Goal: Task Accomplishment & Management: Complete application form

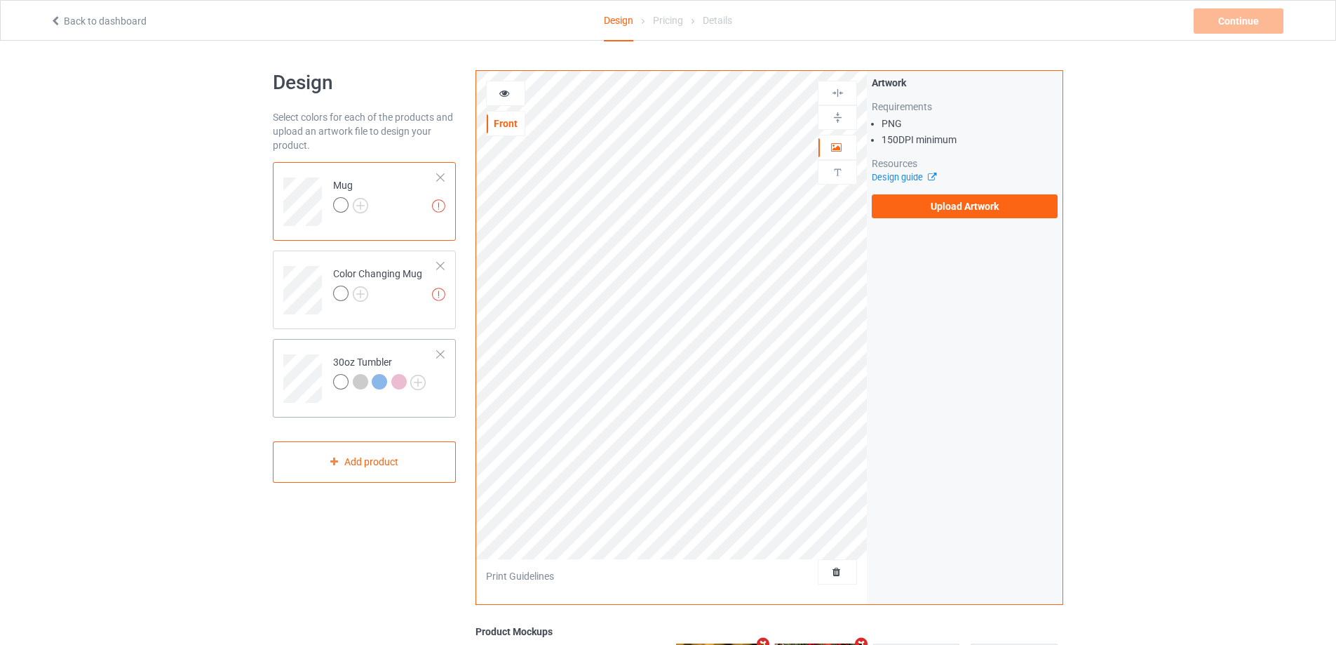
click at [342, 351] on td "30oz Tumbler" at bounding box center [385, 373] width 120 height 58
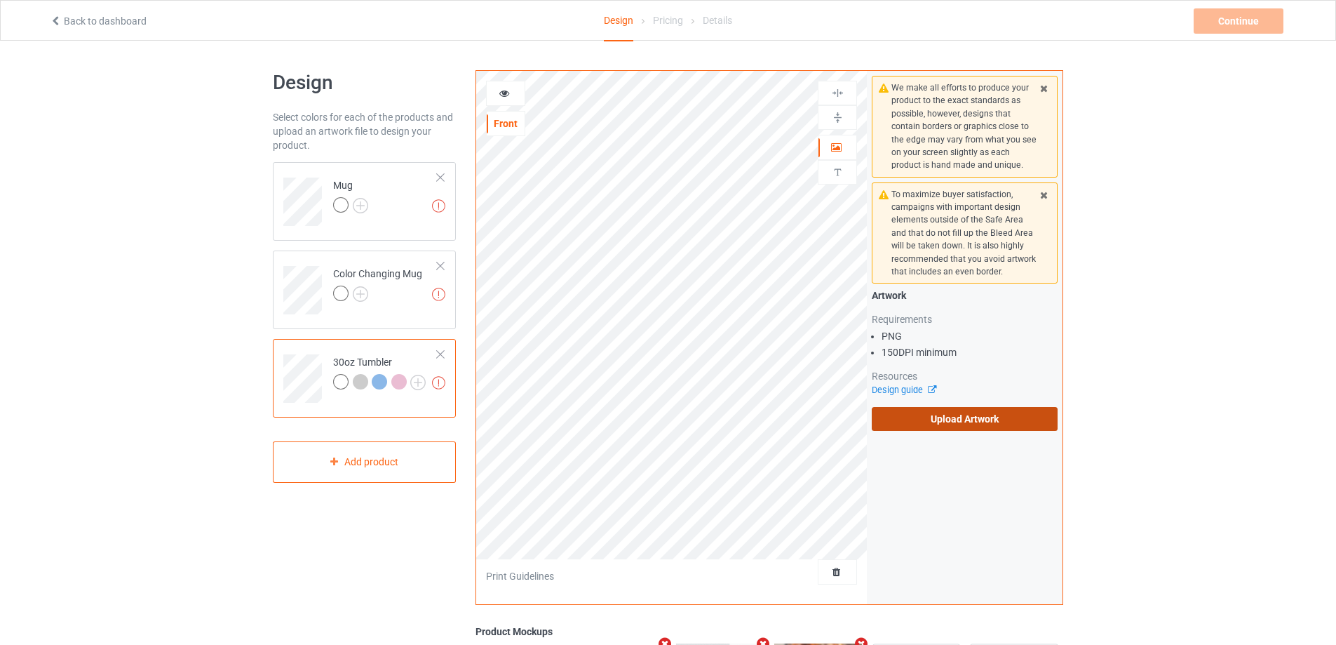
click at [944, 422] on label "Upload Artwork" at bounding box center [965, 419] width 186 height 24
click at [0, 0] on input "Upload Artwork" at bounding box center [0, 0] width 0 height 0
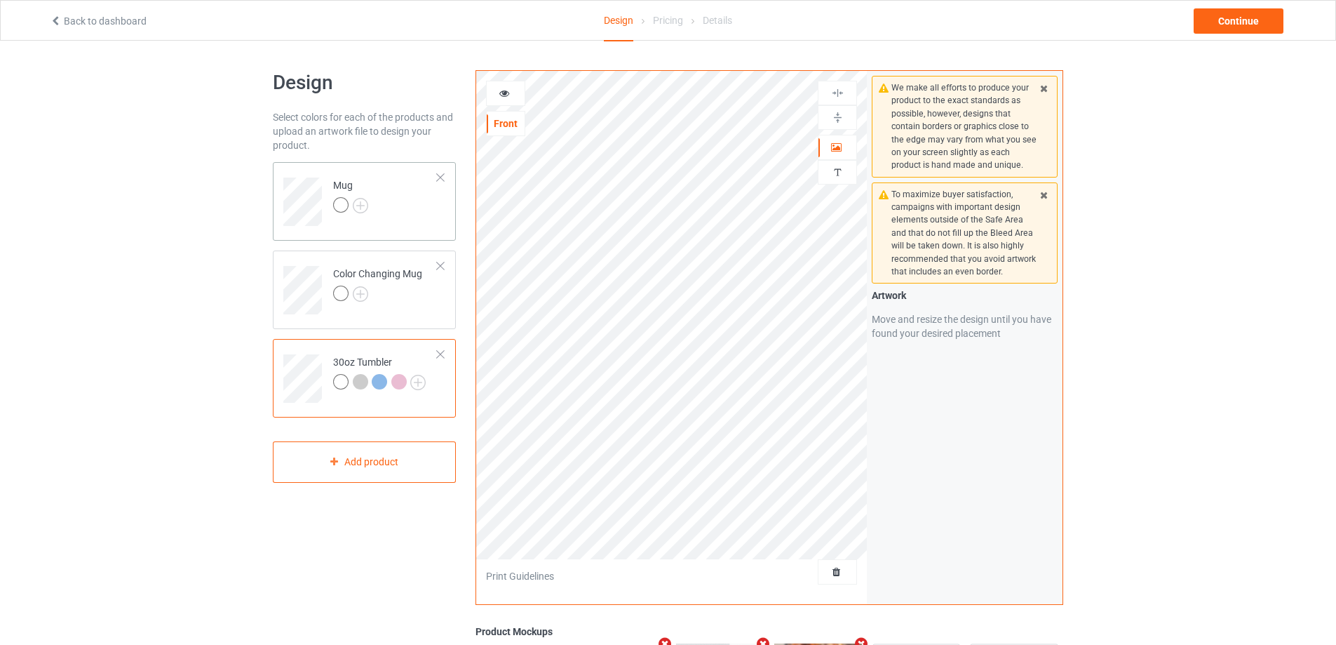
click at [401, 209] on td "Mug" at bounding box center [385, 197] width 120 height 58
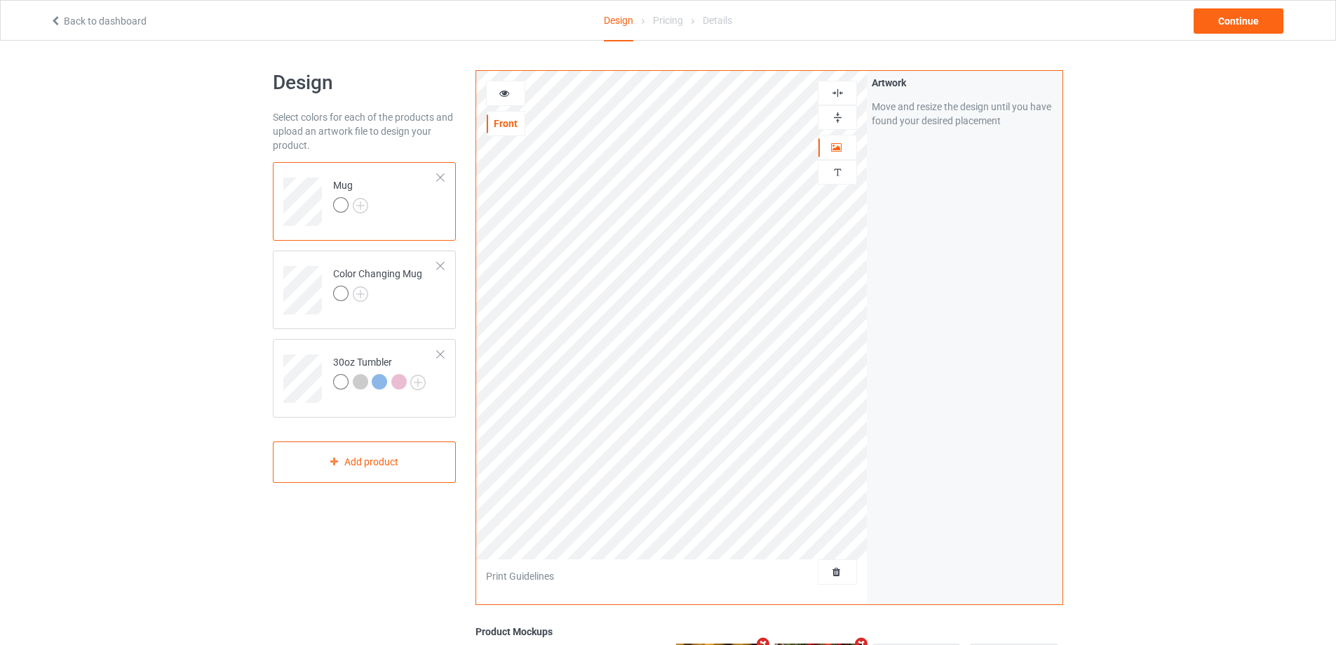
click at [843, 111] on img at bounding box center [837, 117] width 13 height 13
click at [842, 112] on img at bounding box center [837, 117] width 13 height 13
click at [497, 91] on div at bounding box center [506, 93] width 38 height 14
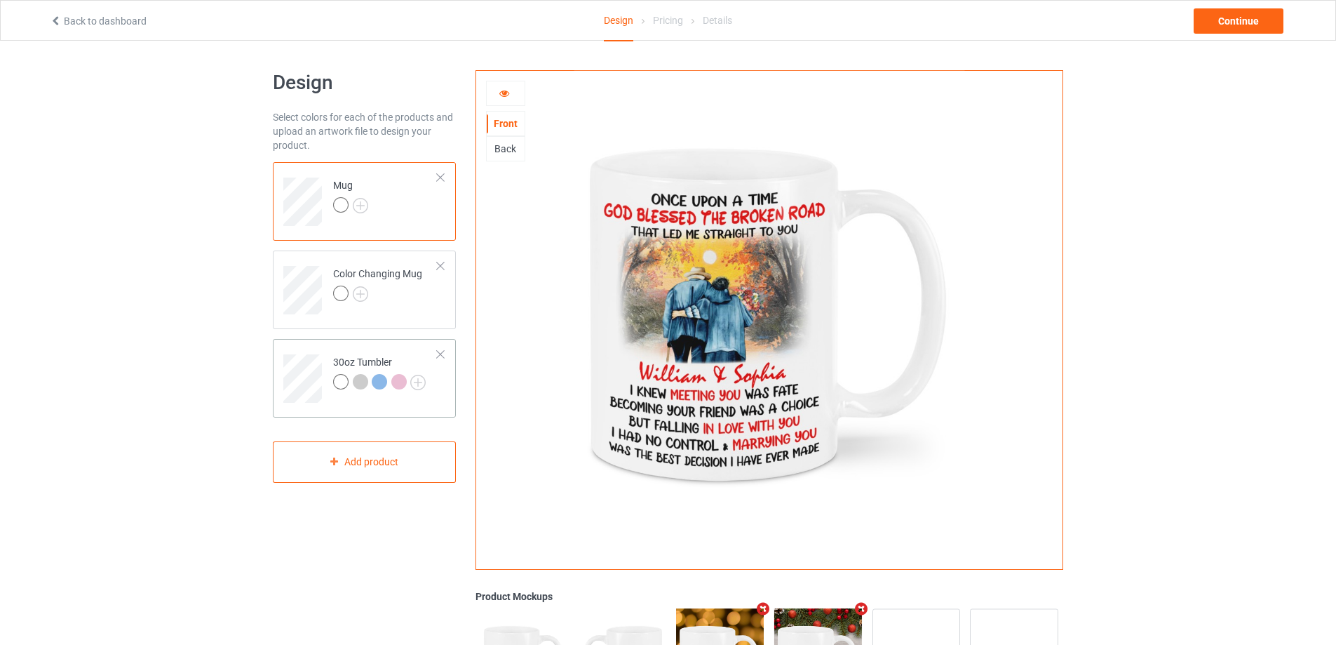
click at [297, 352] on td at bounding box center [304, 373] width 42 height 58
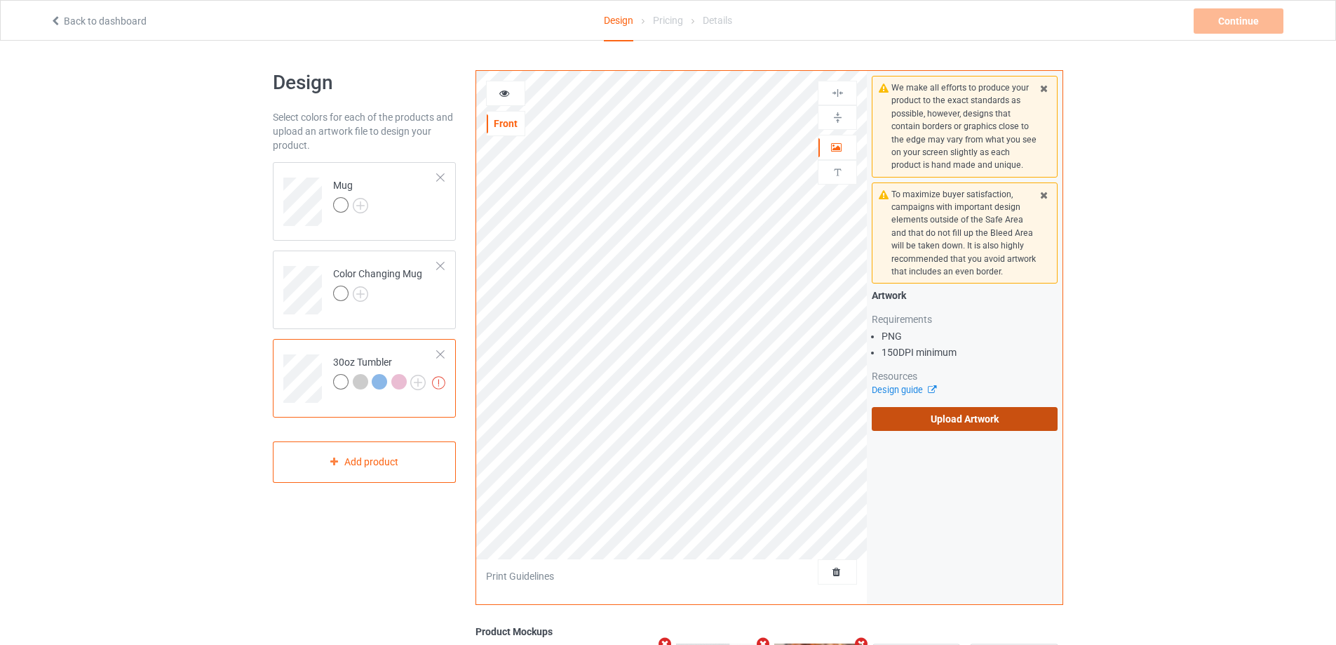
click at [924, 419] on label "Upload Artwork" at bounding box center [965, 419] width 186 height 24
click at [0, 0] on input "Upload Artwork" at bounding box center [0, 0] width 0 height 0
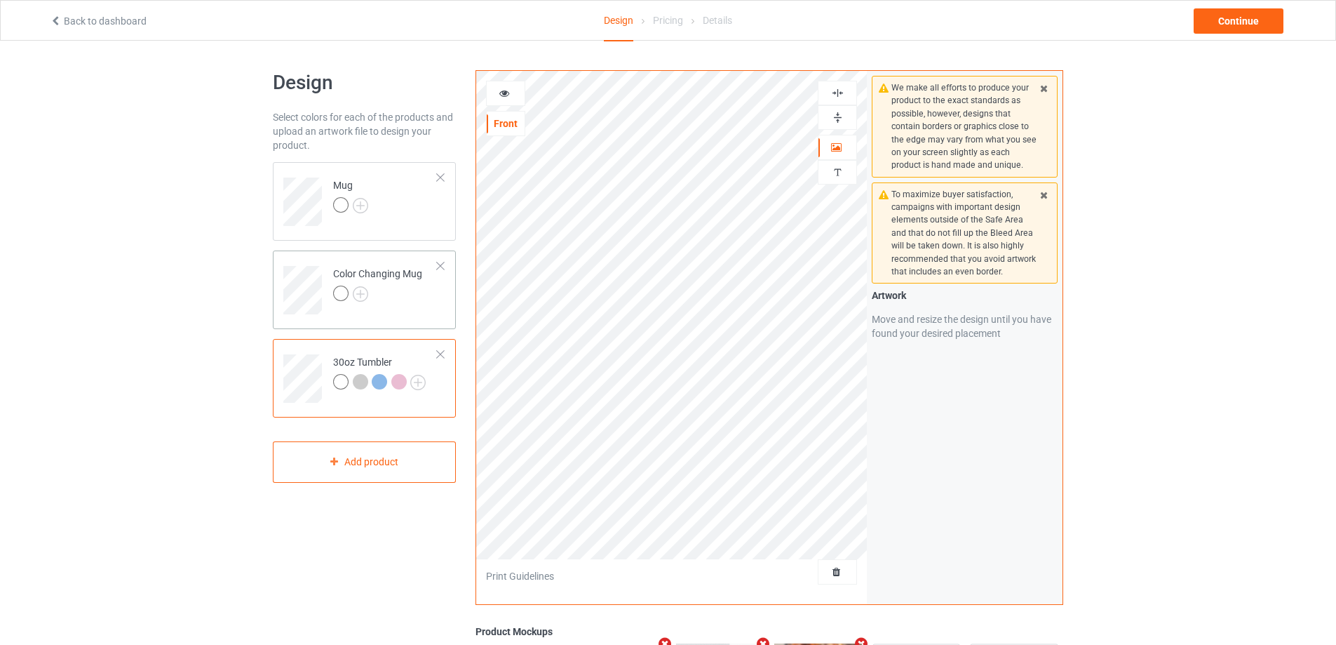
click at [426, 311] on td "Color Changing Mug" at bounding box center [385, 285] width 120 height 58
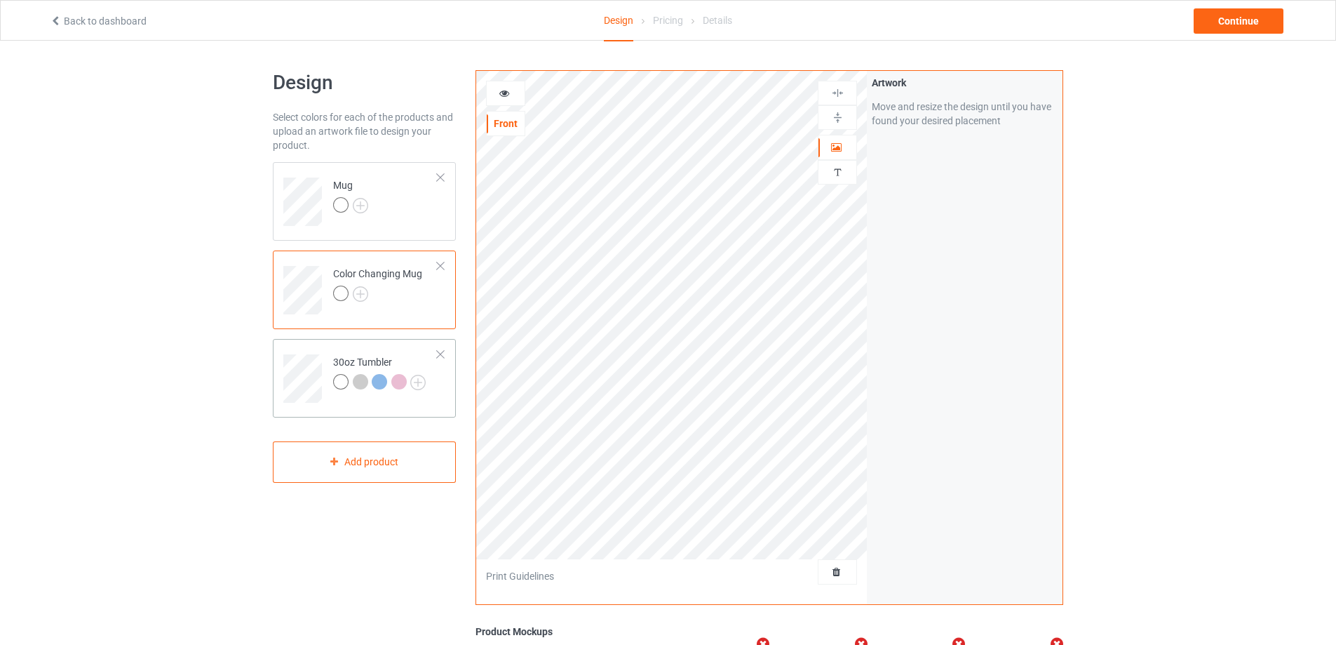
click at [410, 358] on div "30oz Tumbler" at bounding box center [379, 372] width 93 height 34
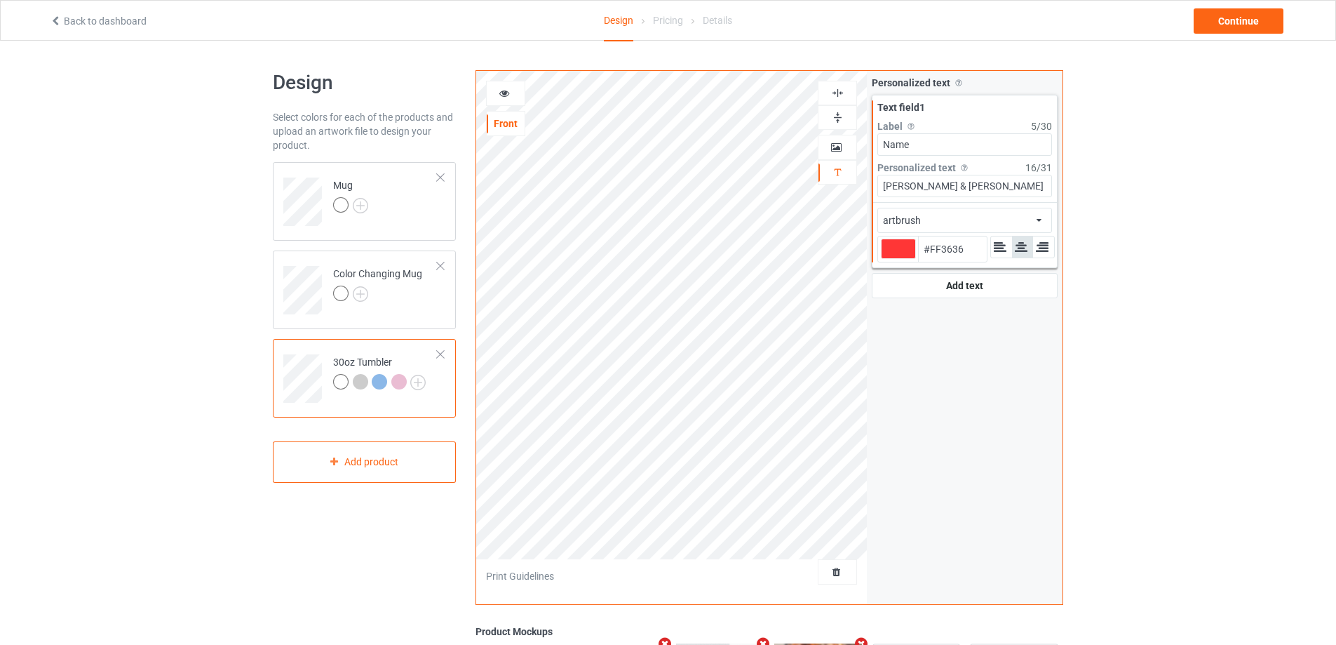
type input "#ff3636"
click at [509, 93] on icon at bounding box center [505, 91] width 12 height 10
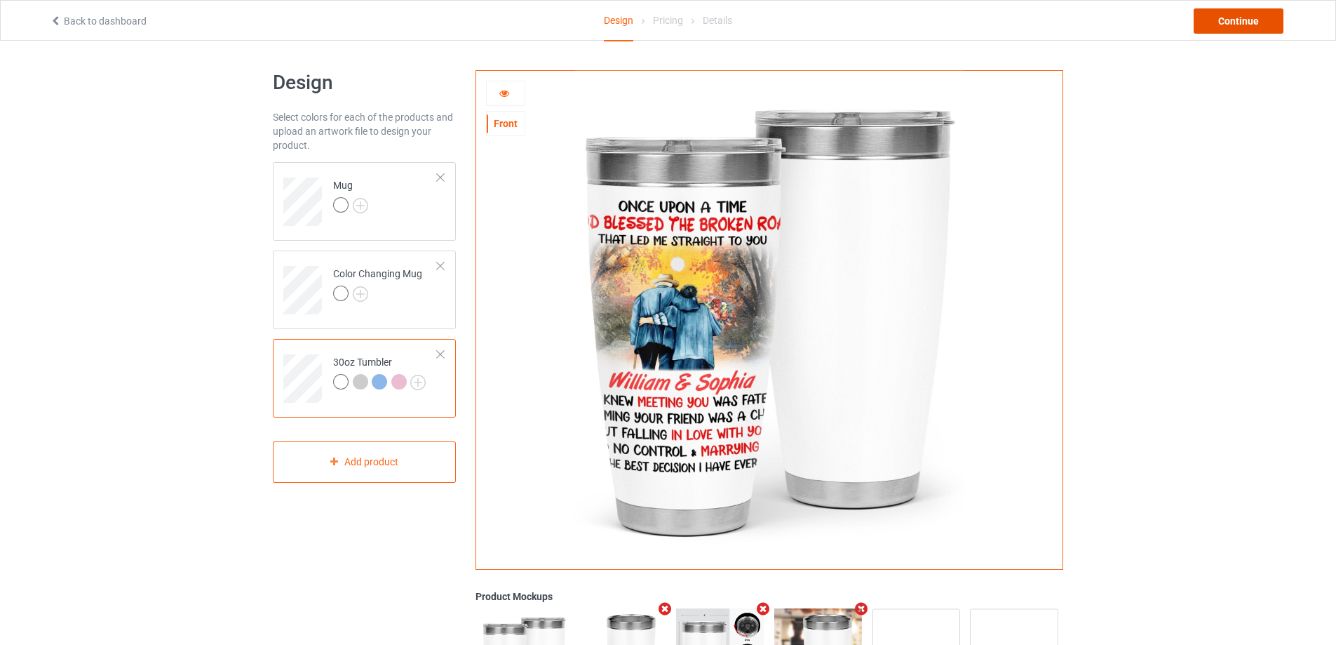
click at [1224, 28] on div "Continue" at bounding box center [1239, 20] width 90 height 25
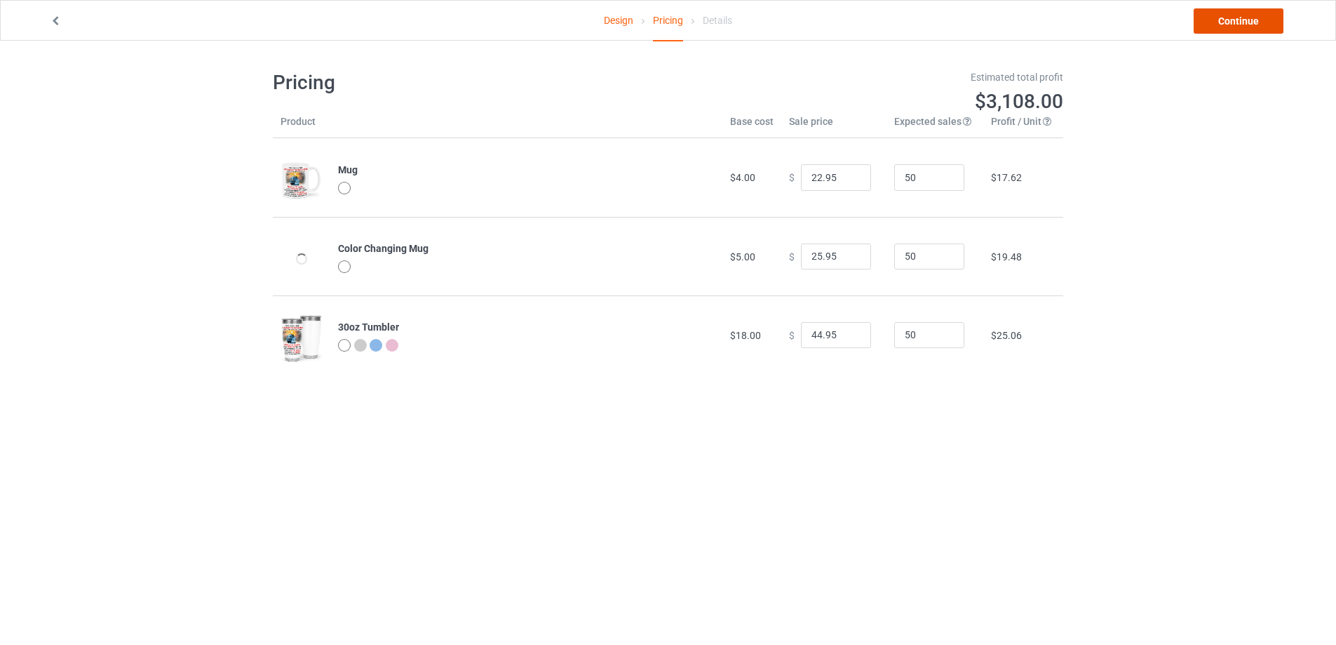
click at [1224, 28] on link "Continue" at bounding box center [1239, 20] width 90 height 25
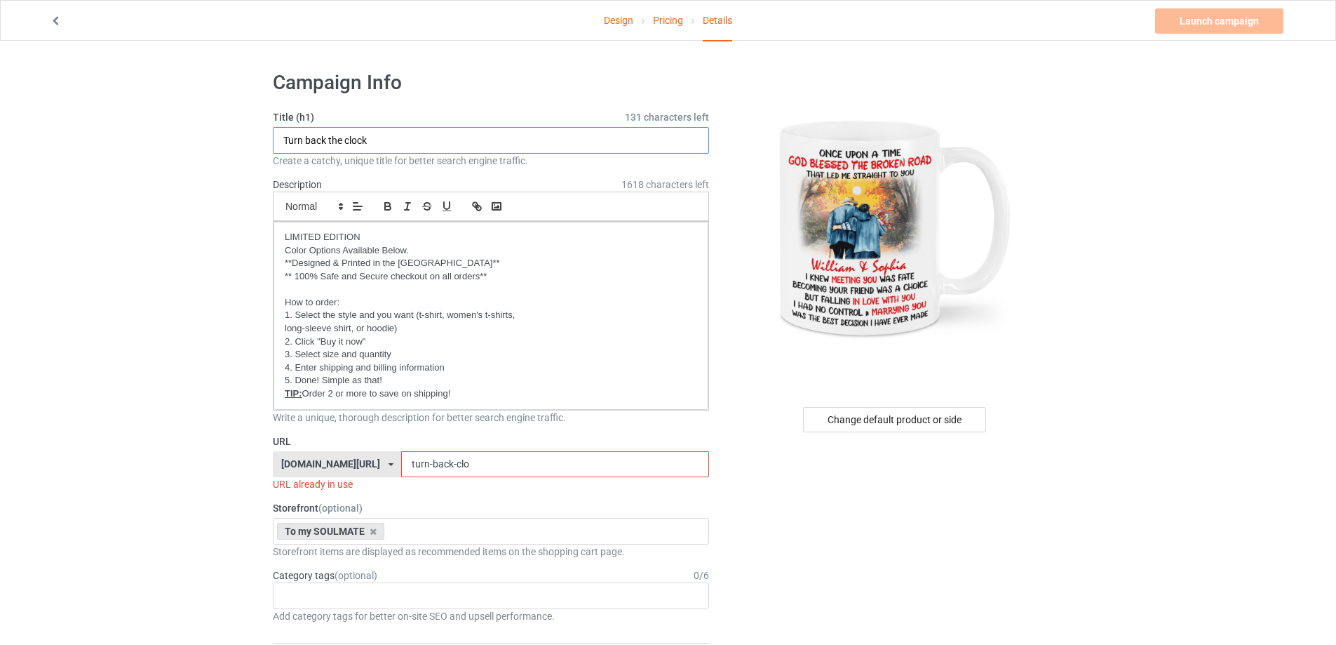
drag, startPoint x: 410, startPoint y: 140, endPoint x: 207, endPoint y: 118, distance: 204.0
type input "God blessed the broken road"
drag, startPoint x: 463, startPoint y: 455, endPoint x: 351, endPoint y: 450, distance: 111.6
click at [351, 451] on div "[DOMAIN_NAME][URL] [DOMAIN_NAME][URL] [DOMAIN_NAME][URL] [DOMAIN_NAME][URL] [DO…" at bounding box center [491, 464] width 436 height 27
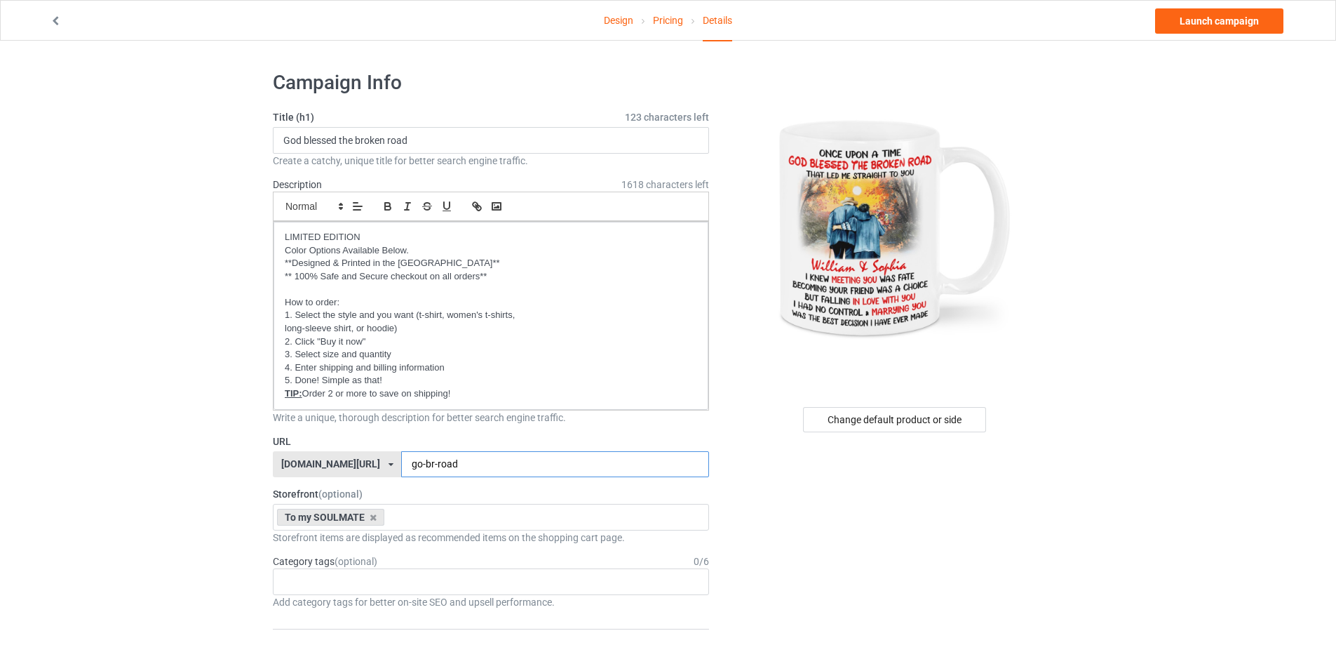
type input "go-br-road"
click at [672, 24] on link "Pricing" at bounding box center [668, 20] width 30 height 39
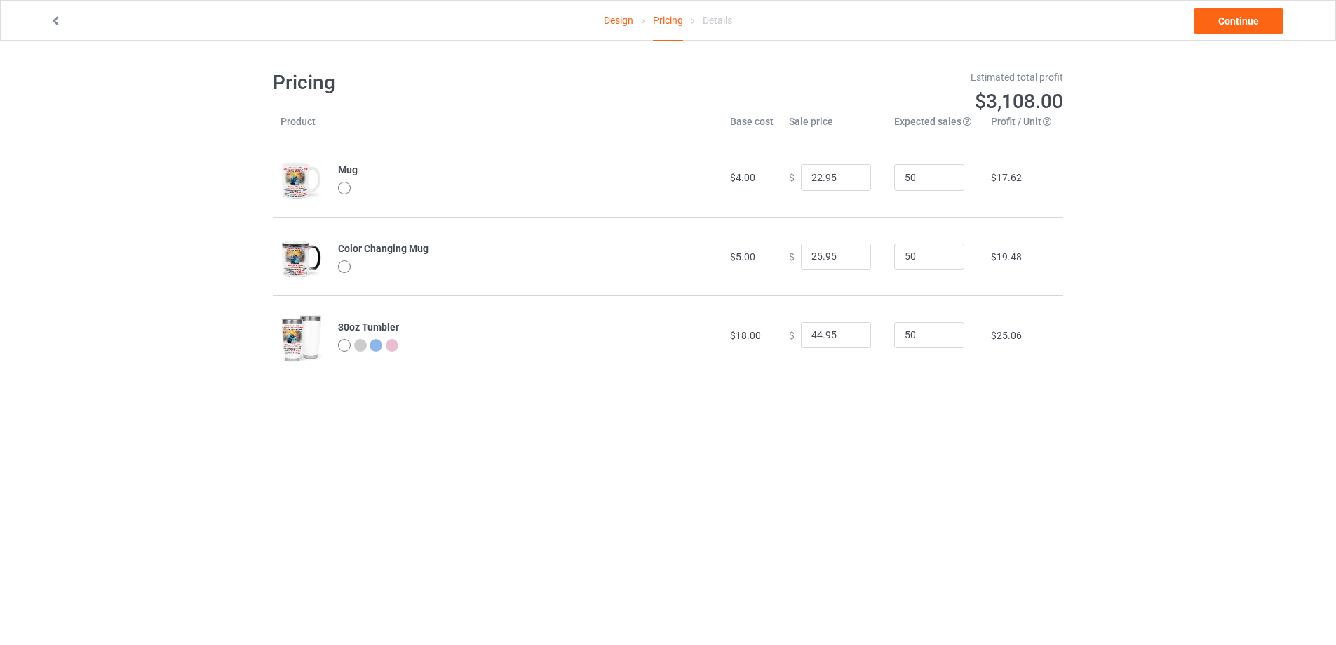
click at [610, 22] on link "Design" at bounding box center [618, 20] width 29 height 39
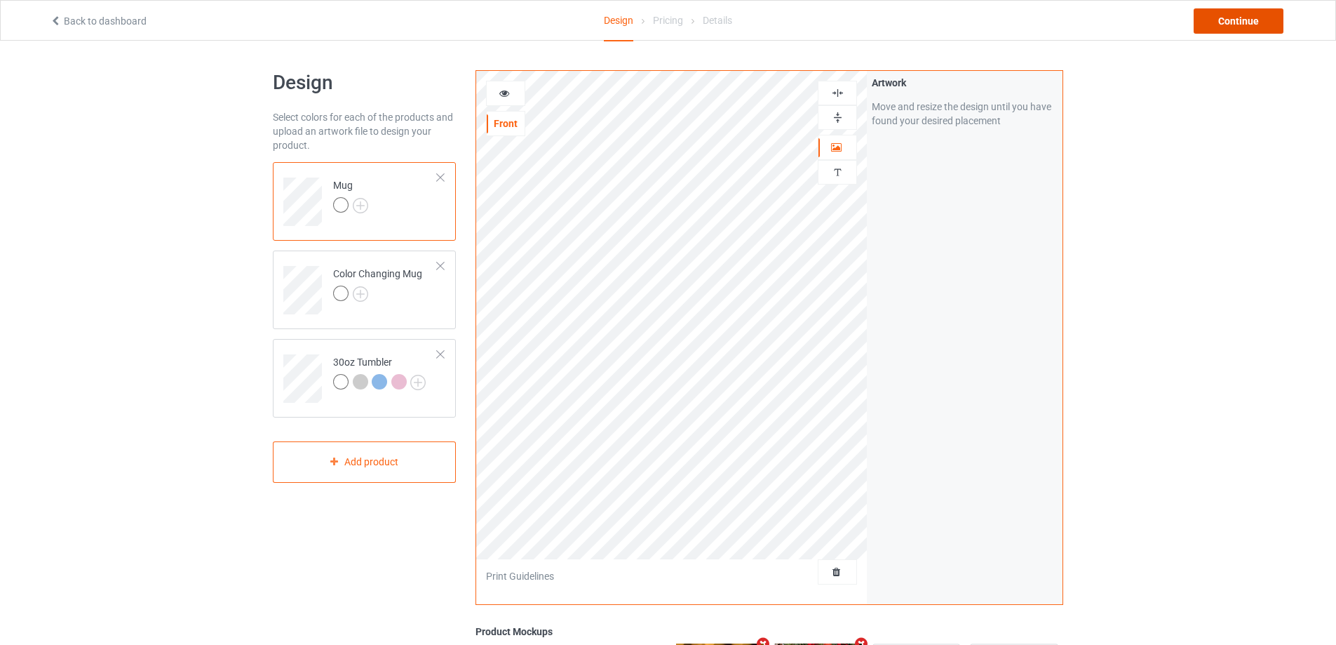
click at [1209, 20] on div "Continue" at bounding box center [1239, 20] width 90 height 25
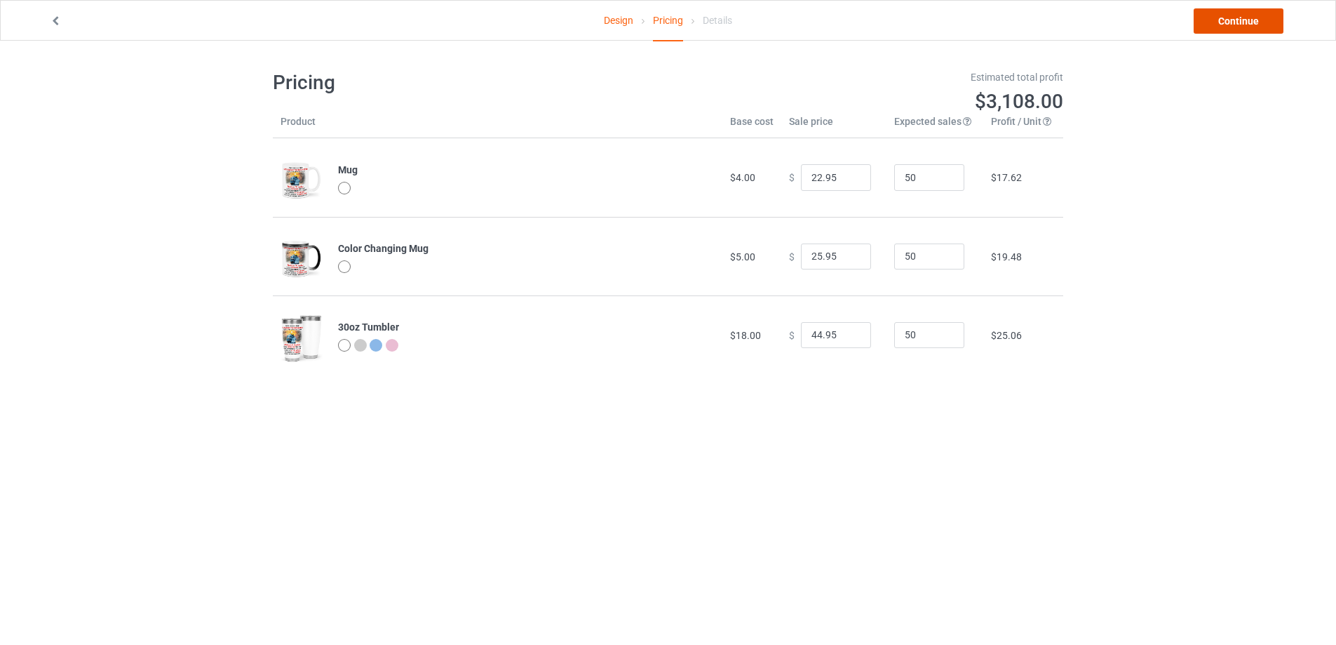
click at [1228, 22] on link "Continue" at bounding box center [1239, 20] width 90 height 25
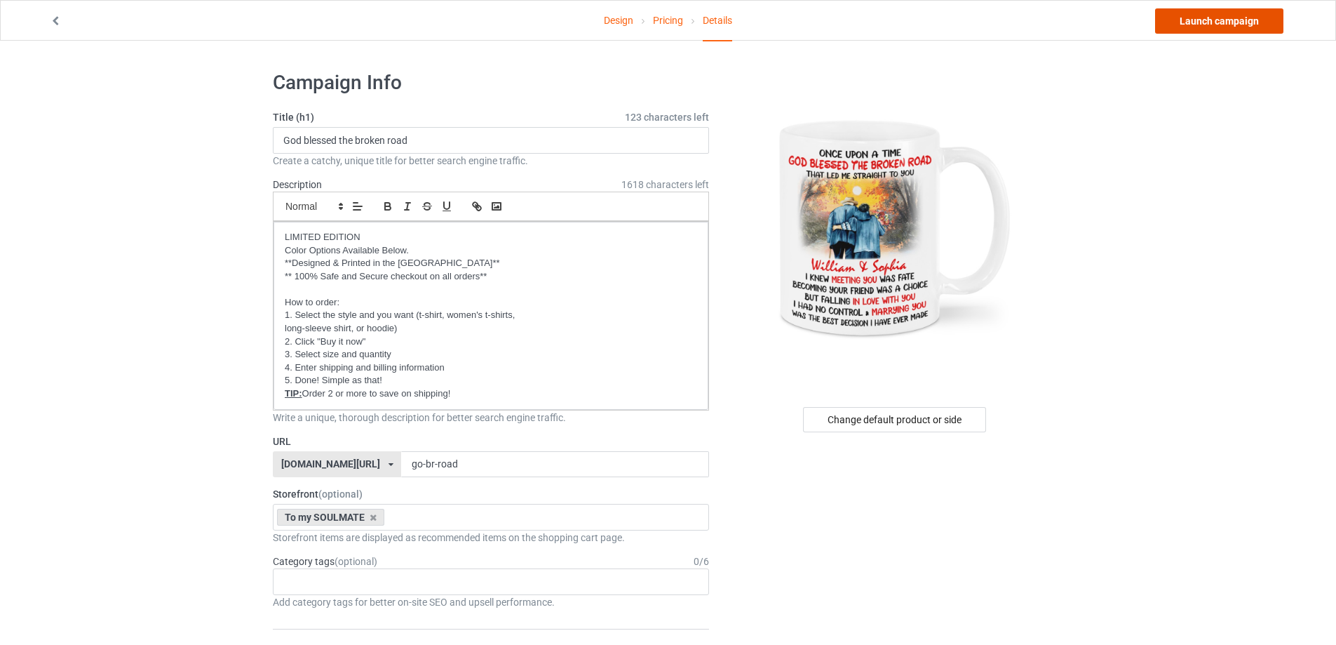
click at [1228, 22] on link "Launch campaign" at bounding box center [1219, 20] width 128 height 25
